Goal: Information Seeking & Learning: Learn about a topic

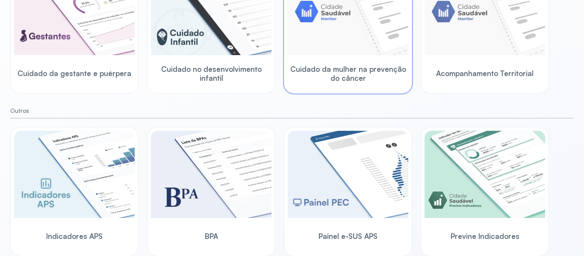
scroll to position [159, 0]
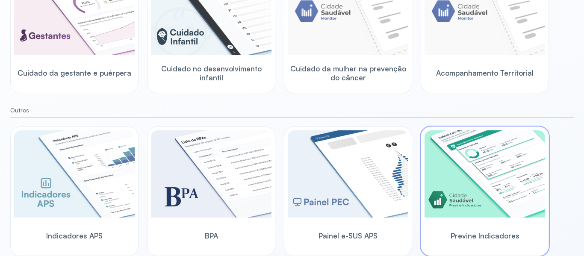
click at [536, 180] on img at bounding box center [485, 173] width 121 height 87
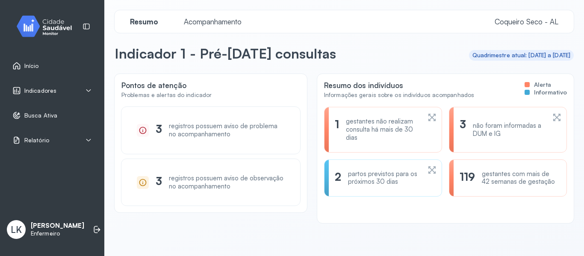
click at [23, 92] on div "Indicadores" at bounding box center [34, 90] width 44 height 9
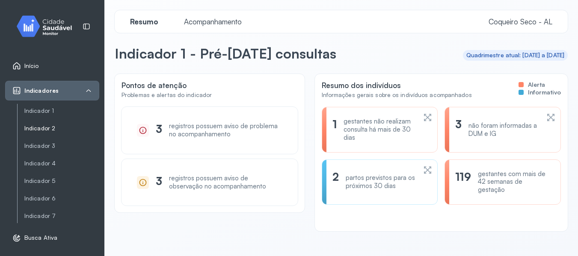
click at [41, 127] on link "Indicador 2" at bounding box center [61, 128] width 75 height 7
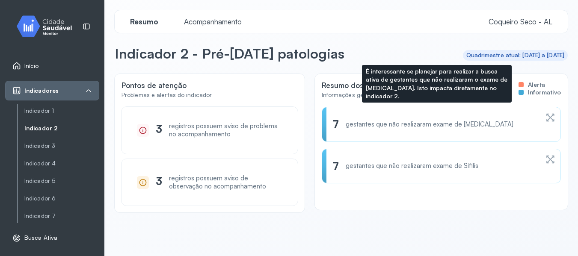
click at [408, 119] on div "7 gestantes que não realizaram exame de [MEDICAL_DATA]" at bounding box center [435, 124] width 207 height 13
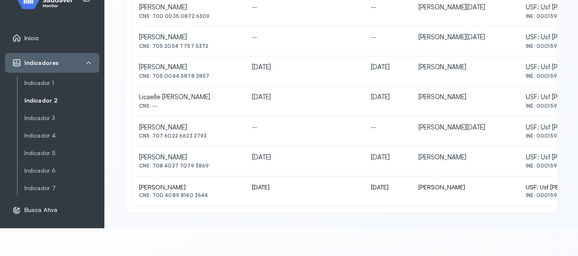
scroll to position [43, 0]
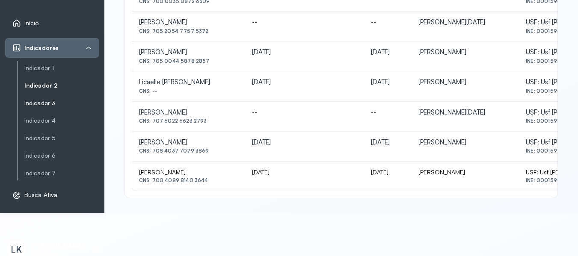
click at [52, 104] on link "Indicador 3" at bounding box center [61, 103] width 75 height 7
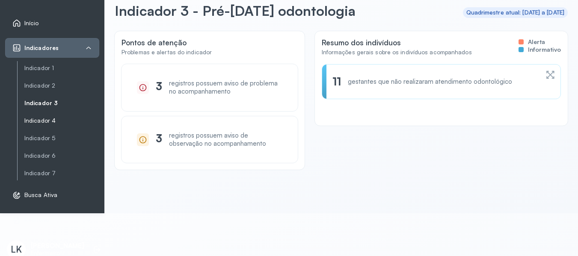
click at [45, 124] on link "Indicador 4" at bounding box center [61, 120] width 75 height 7
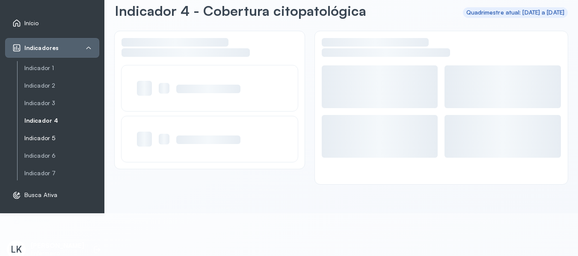
click at [42, 138] on link "Indicador 5" at bounding box center [61, 138] width 75 height 7
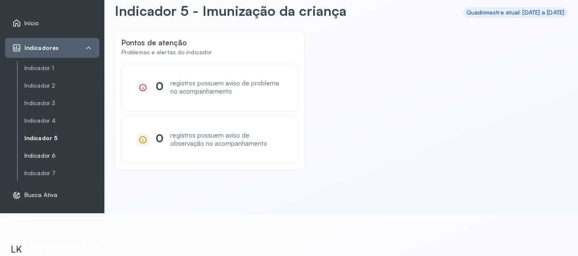
click at [50, 157] on link "Indicador 6" at bounding box center [61, 155] width 75 height 7
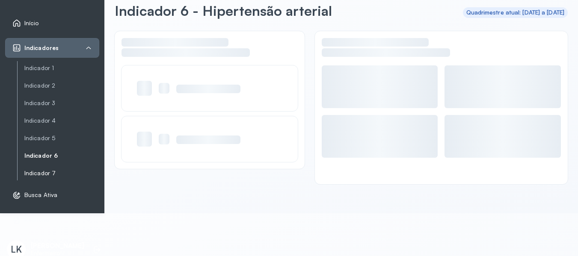
click at [44, 171] on link "Indicador 7" at bounding box center [61, 173] width 75 height 7
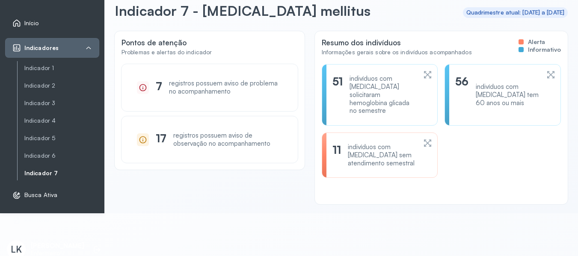
click at [210, 88] on div "registros possuem aviso de problema no acompanhamento" at bounding box center [225, 88] width 113 height 16
click at [210, 89] on div "registros possuem aviso de problema no acompanhamento" at bounding box center [225, 88] width 113 height 16
click at [216, 85] on div "registros possuem aviso de problema no acompanhamento" at bounding box center [225, 88] width 113 height 16
click at [206, 83] on div "registros possuem aviso de problema no acompanhamento" at bounding box center [225, 88] width 113 height 16
click at [207, 87] on div "registros possuem aviso de problema no acompanhamento" at bounding box center [225, 88] width 113 height 16
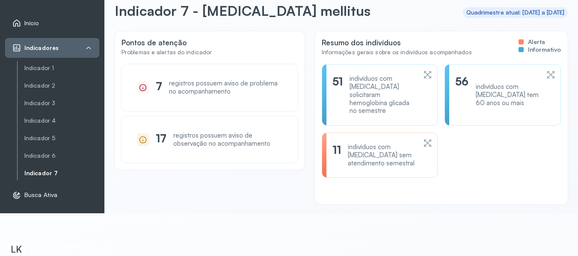
click at [223, 138] on div "registros possuem aviso de observação no acompanhamento" at bounding box center [227, 140] width 109 height 16
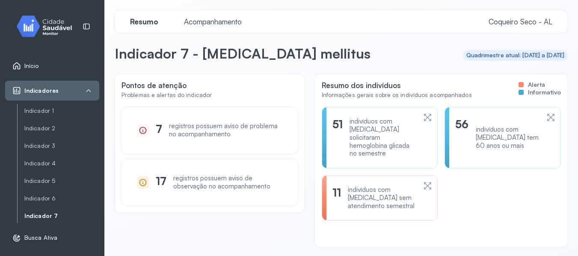
scroll to position [38, 0]
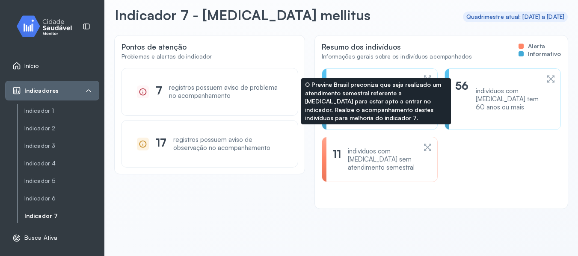
click at [388, 153] on div "indivíduos com [MEDICAL_DATA] sem atendimento semestral" at bounding box center [382, 160] width 68 height 24
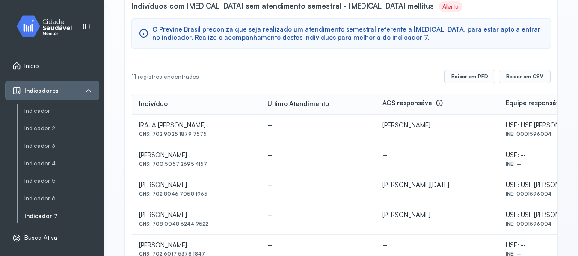
scroll to position [86, 0]
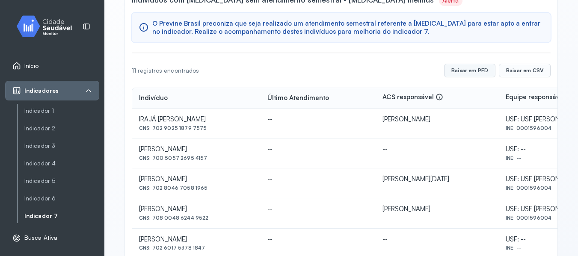
click at [472, 73] on button "Baixar em PFD" at bounding box center [469, 71] width 51 height 14
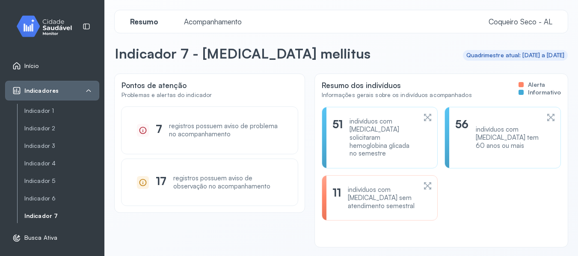
click at [203, 190] on div "registros possuem aviso de observação no acompanhamento" at bounding box center [227, 182] width 109 height 16
click at [44, 65] on link "Início" at bounding box center [52, 66] width 80 height 9
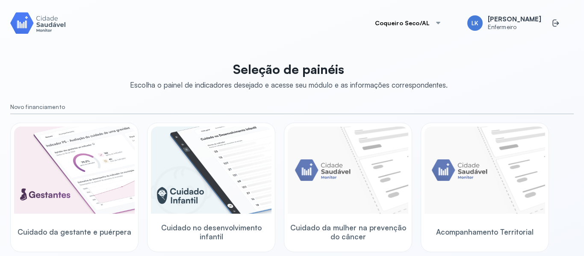
click at [442, 24] on div at bounding box center [438, 23] width 7 height 7
click at [441, 24] on div at bounding box center [438, 23] width 7 height 7
